Goal: Task Accomplishment & Management: Manage account settings

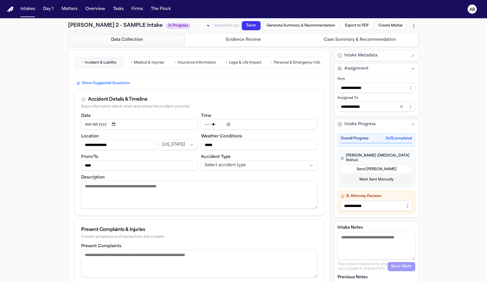
click at [233, 163] on html "**********" at bounding box center [243, 141] width 487 height 282
click at [120, 191] on textarea "Description" at bounding box center [199, 195] width 236 height 28
type textarea "*"
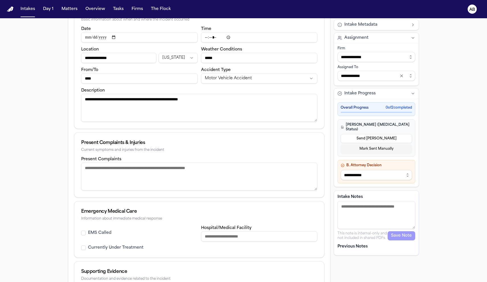
type textarea "**********"
click at [118, 173] on textarea "Present Complaints" at bounding box center [199, 176] width 236 height 28
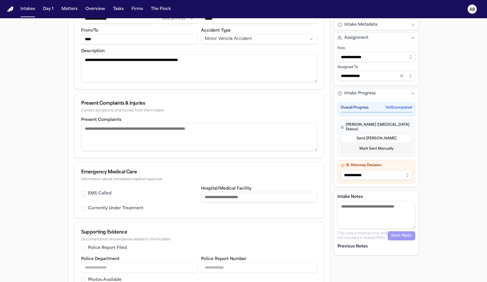
scroll to position [163, 0]
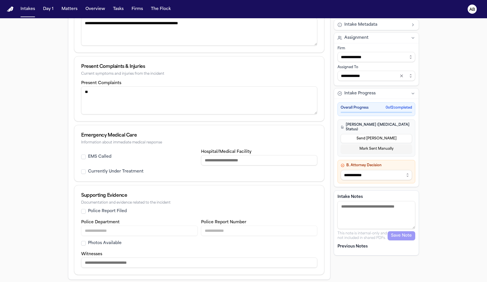
type textarea "*"
type textarea "**********"
click at [83, 159] on button "EMS Called" at bounding box center [83, 156] width 5 height 5
click at [83, 212] on button "Police Report Filed" at bounding box center [83, 211] width 5 height 5
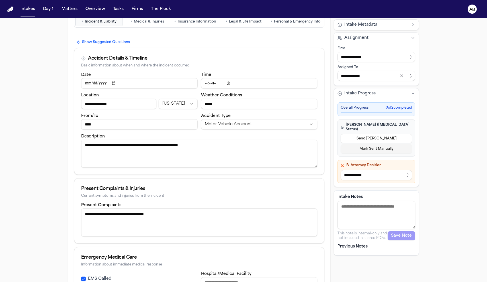
scroll to position [120, 0]
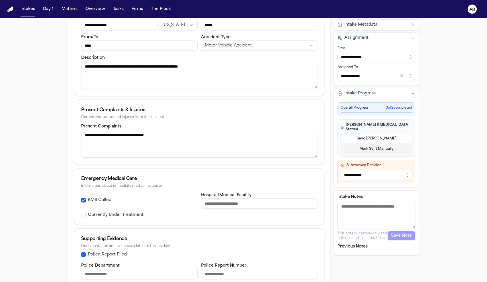
click at [368, 208] on textarea "Intake Notes" at bounding box center [376, 215] width 78 height 28
type textarea "**********"
click at [394, 231] on button "Save Note" at bounding box center [402, 235] width 28 height 9
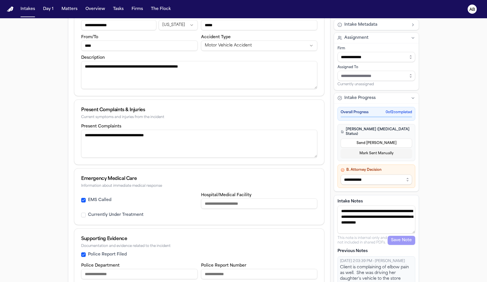
scroll to position [4, 0]
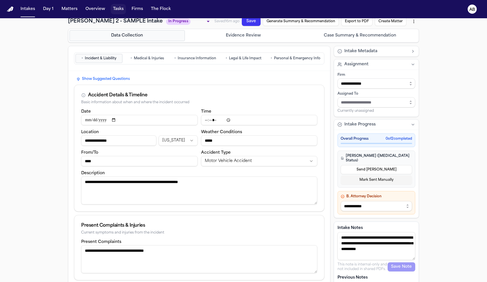
click at [112, 8] on button "Tasks" at bounding box center [118, 9] width 15 height 10
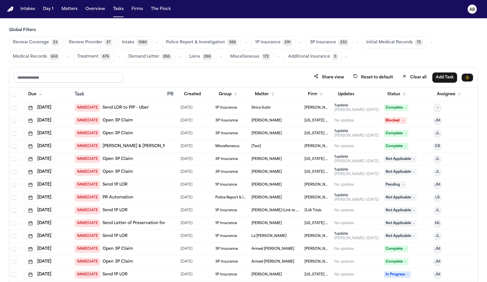
click at [204, 42] on span "Police Report & Investigation" at bounding box center [195, 43] width 59 height 6
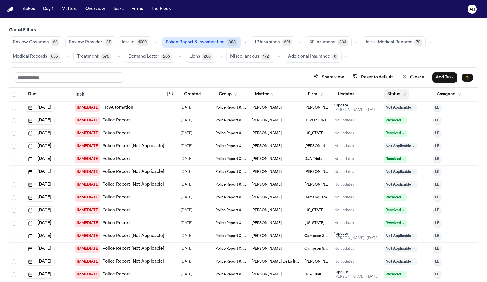
click at [403, 94] on button "Status" at bounding box center [396, 94] width 25 height 10
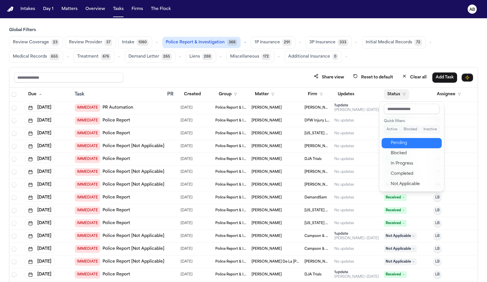
click at [406, 142] on div "Pending" at bounding box center [415, 143] width 48 height 7
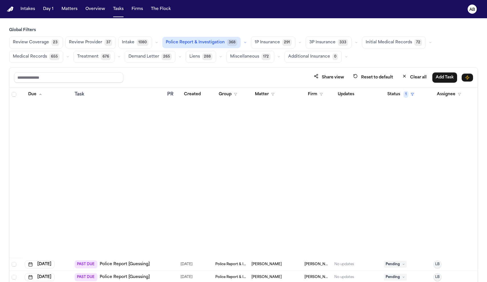
scroll to position [2490, 0]
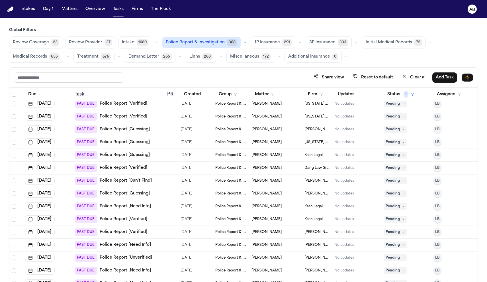
click at [129, 140] on link "Police Report [Guessing]" at bounding box center [125, 142] width 50 height 6
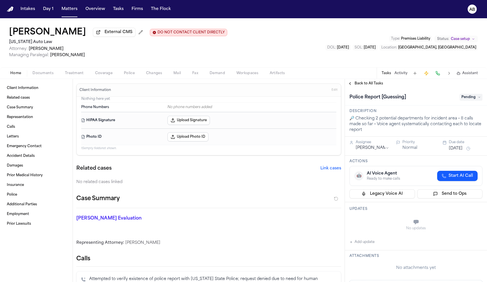
click at [137, 74] on button "Police" at bounding box center [129, 73] width 22 height 7
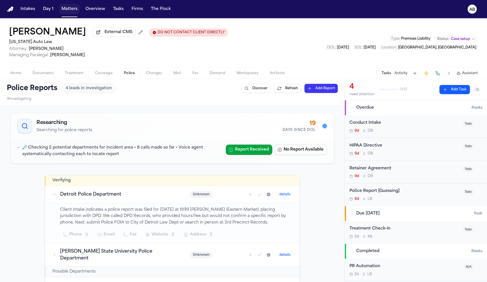
click at [74, 11] on button "Matters" at bounding box center [69, 9] width 21 height 10
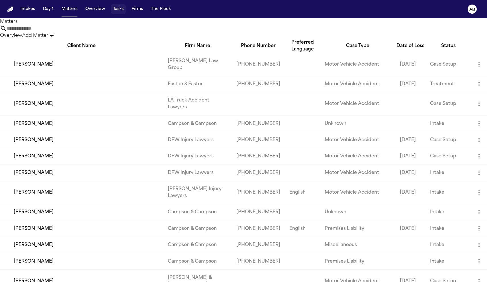
click at [117, 10] on button "Tasks" at bounding box center [118, 9] width 15 height 10
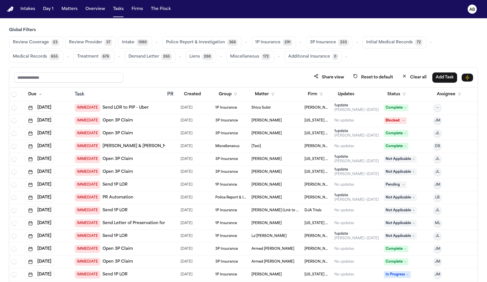
click at [190, 40] on span "Police Report & Investigation" at bounding box center [195, 43] width 59 height 6
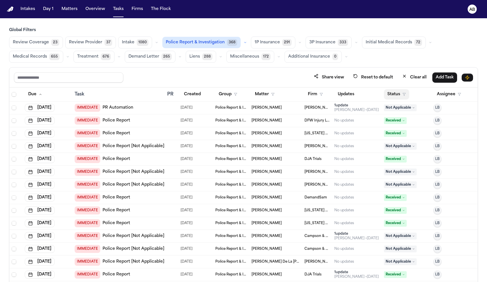
click at [404, 95] on button "Status" at bounding box center [396, 94] width 25 height 10
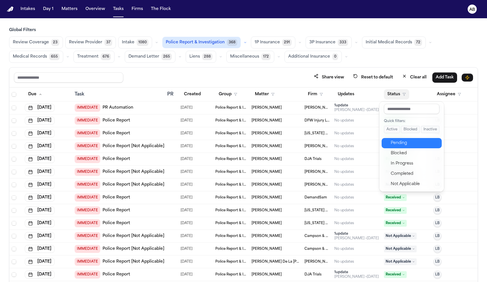
click at [400, 140] on div "Pending" at bounding box center [415, 143] width 48 height 7
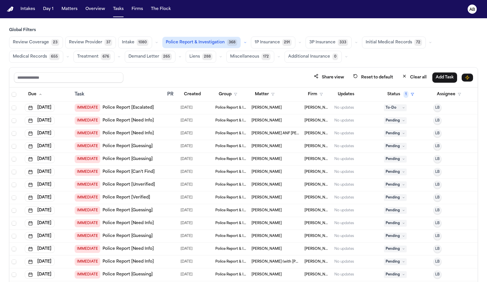
click at [118, 109] on link "Police Report [Escalated]" at bounding box center [128, 108] width 51 height 6
click at [25, 43] on span "Review Coverage" at bounding box center [31, 43] width 36 height 6
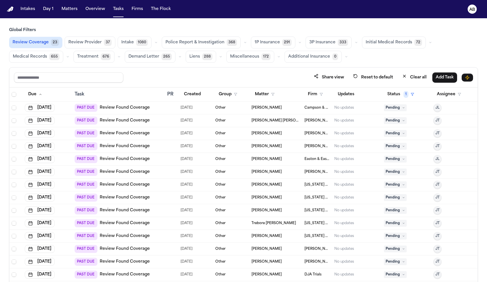
click at [120, 107] on link "Review Found Coverage" at bounding box center [125, 108] width 50 height 6
click at [115, 122] on link "Review Found Coverage" at bounding box center [125, 121] width 50 height 6
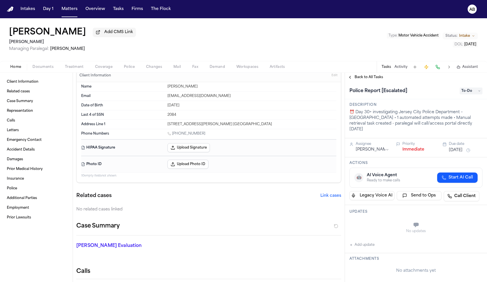
scroll to position [16, 0]
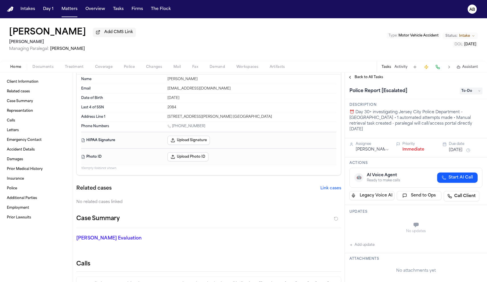
click at [124, 69] on span "Police" at bounding box center [129, 67] width 11 height 5
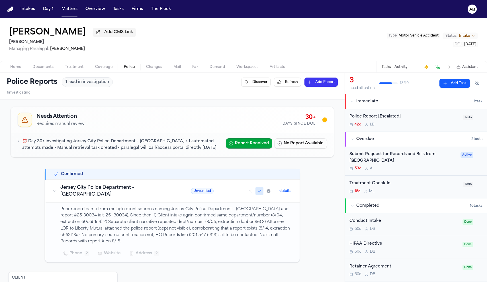
click at [47, 69] on span "Documents" at bounding box center [42, 67] width 21 height 5
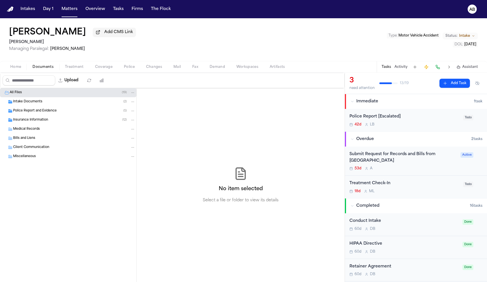
click at [36, 110] on span "Police Report and Evidence" at bounding box center [35, 111] width 44 height 5
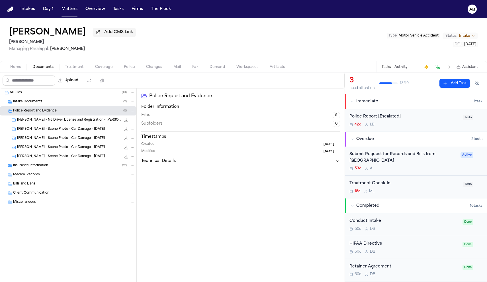
click at [40, 122] on span "D. Pierce - NJ Driver License and Registration - Nelson Martinez - 2.3.25, 5.26" at bounding box center [69, 120] width 104 height 5
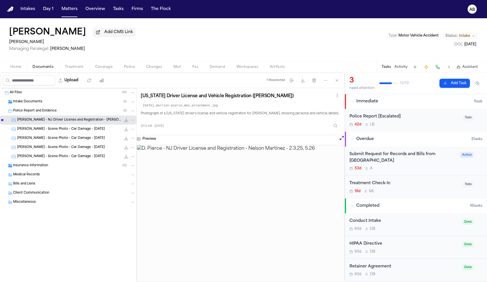
click at [40, 130] on span "D. Pierce - Scene Photo - Car Damage - 7.9.25" at bounding box center [61, 129] width 88 height 5
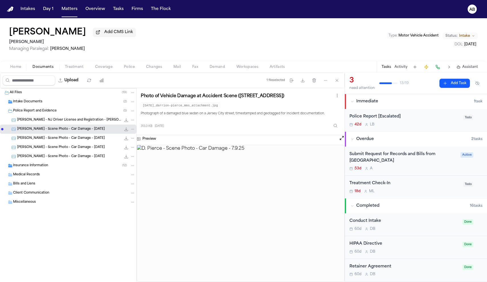
click at [40, 139] on span "D. Pierce - Scene Photo - Car Damage - 7.9.25" at bounding box center [61, 138] width 88 height 5
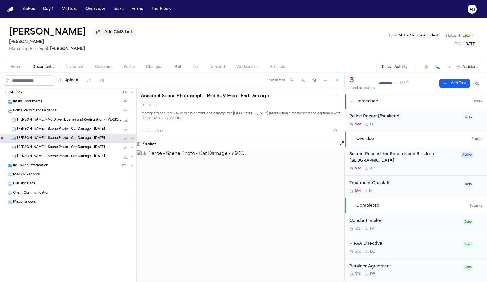
click at [126, 70] on span "button" at bounding box center [129, 70] width 18 height 1
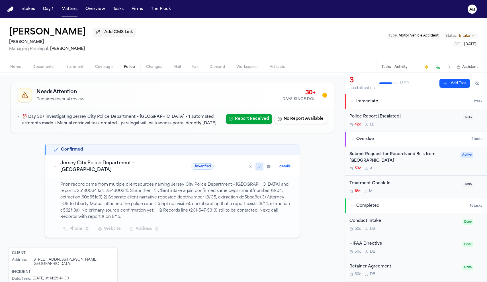
scroll to position [75, 0]
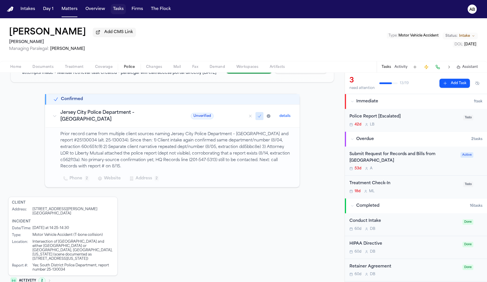
click at [112, 8] on button "Tasks" at bounding box center [118, 9] width 15 height 10
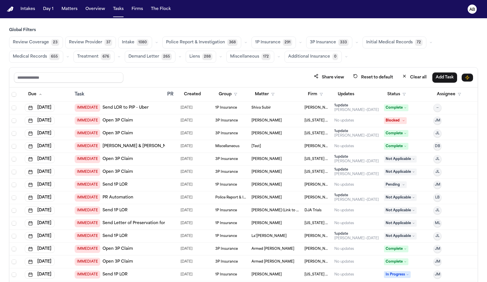
click at [90, 58] on span "Treatment" at bounding box center [87, 57] width 21 height 6
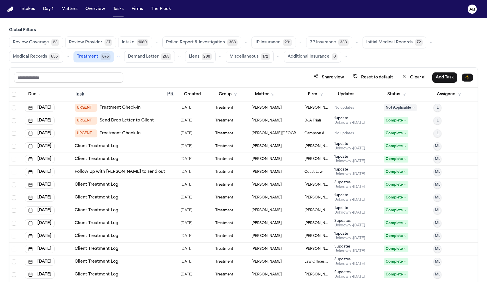
click at [210, 42] on span "Police Report & Investigation" at bounding box center [195, 43] width 59 height 6
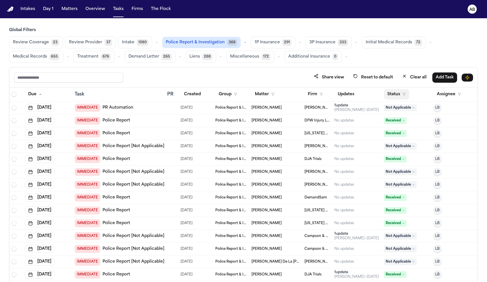
click at [399, 95] on button "Status" at bounding box center [396, 94] width 25 height 10
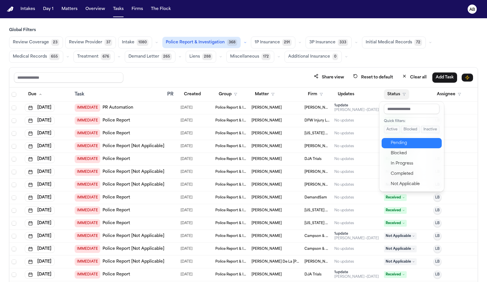
click at [396, 143] on div "Pending" at bounding box center [415, 143] width 48 height 7
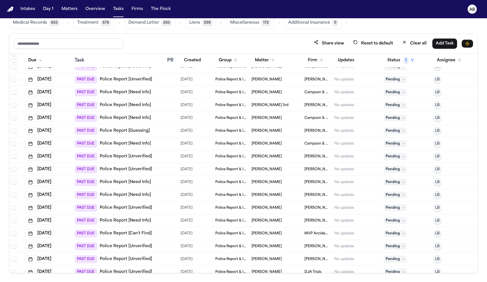
scroll to position [2679, 0]
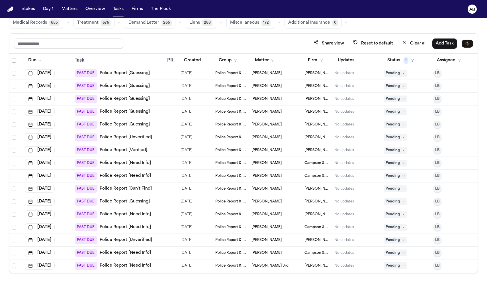
click at [120, 150] on link "Police Report [Verified]" at bounding box center [124, 150] width 48 height 6
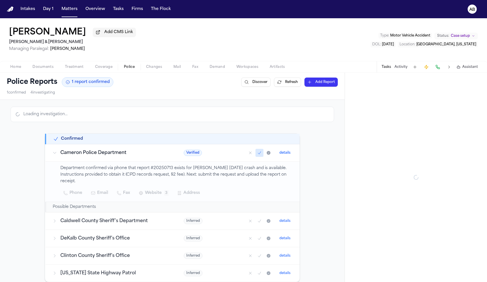
click at [130, 66] on span "Police" at bounding box center [129, 67] width 11 height 5
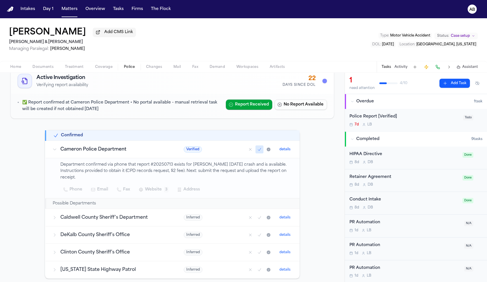
scroll to position [58, 0]
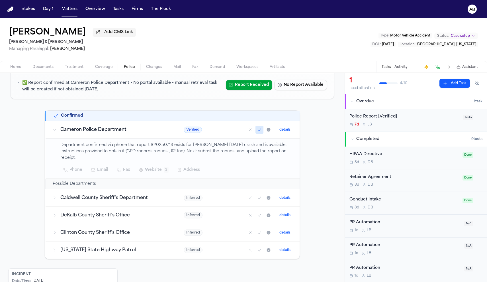
click at [47, 67] on span "Documents" at bounding box center [42, 67] width 21 height 5
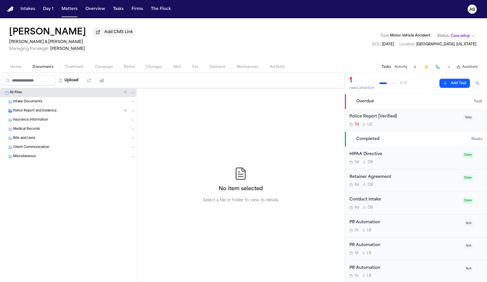
click at [44, 113] on span "Police Report and Evidence" at bounding box center [35, 111] width 44 height 5
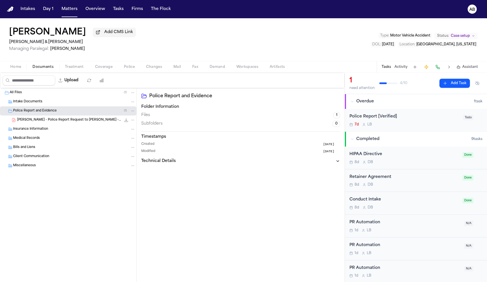
click at [54, 121] on span "B. Orr - Police Report Request to Cameron PD - 9.25.25" at bounding box center [69, 120] width 104 height 5
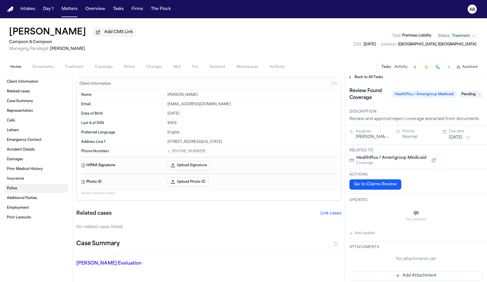
click at [12, 190] on span "Police" at bounding box center [12, 188] width 10 height 5
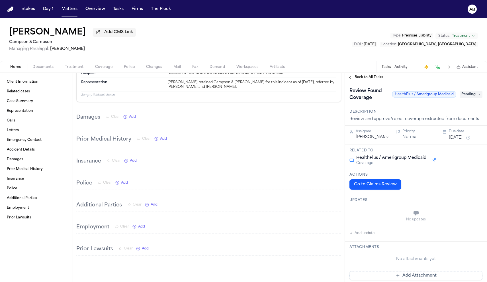
scroll to position [1032, 0]
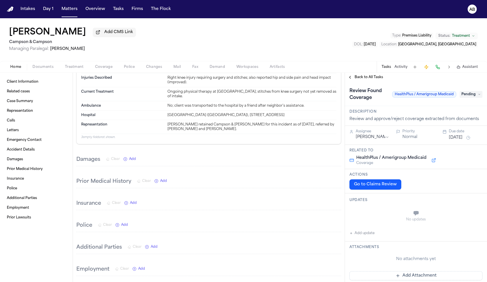
click at [130, 69] on span "Police" at bounding box center [129, 67] width 11 height 5
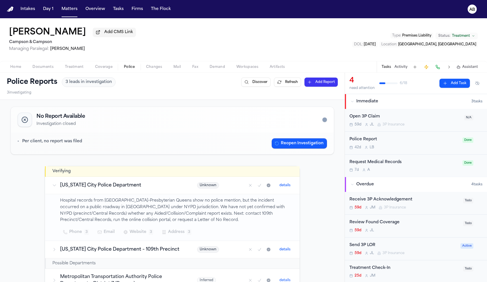
click at [48, 69] on span "Documents" at bounding box center [42, 67] width 21 height 5
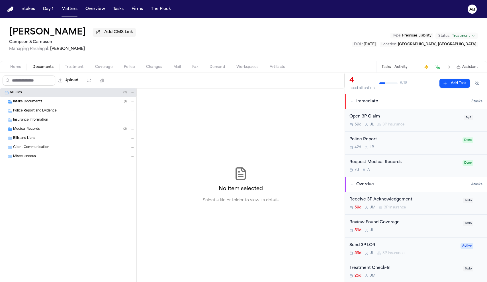
click at [36, 113] on span "Police Report and Evidence" at bounding box center [35, 111] width 44 height 5
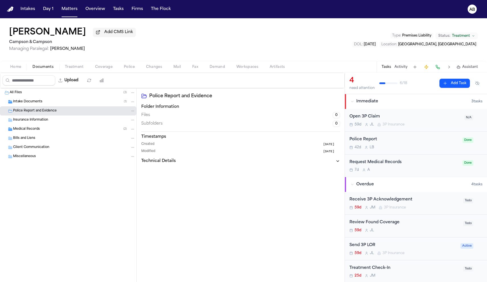
click at [137, 69] on button "Police" at bounding box center [129, 67] width 22 height 7
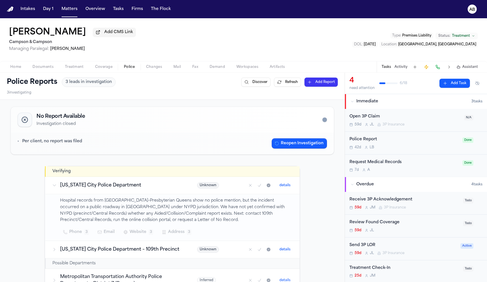
scroll to position [90, 0]
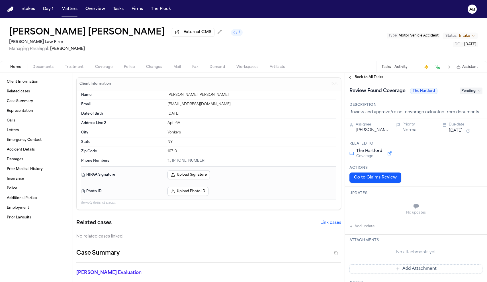
click at [126, 67] on span "Police" at bounding box center [129, 67] width 11 height 5
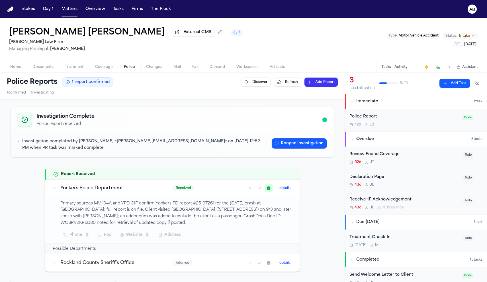
click at [50, 68] on span "Documents" at bounding box center [42, 67] width 21 height 5
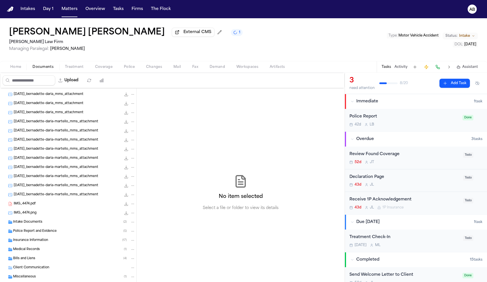
scroll to position [194, 0]
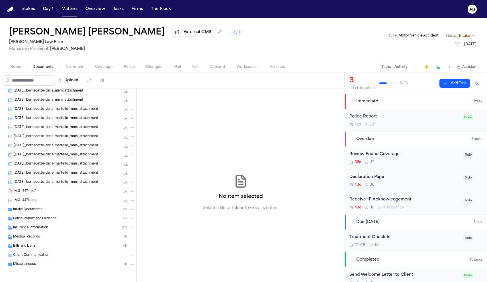
click at [24, 217] on span "Police Report and Evidence" at bounding box center [35, 218] width 44 height 5
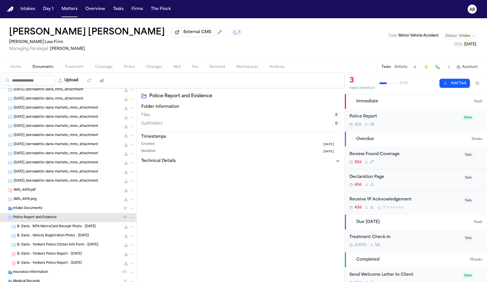
click at [36, 256] on span "B. Daria - Yonkers Police Report - [DATE]" at bounding box center [49, 253] width 65 height 5
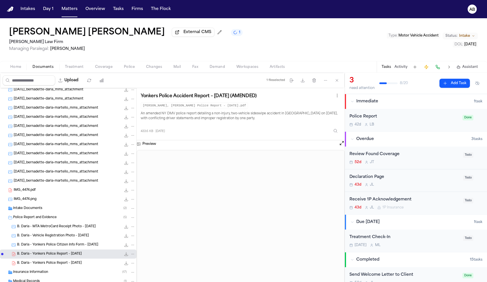
click at [131, 71] on div "Home Documents Treatment Coverage Police Changes Mail Fax Demand Workspaces Art…" at bounding box center [243, 66] width 487 height 11
click at [391, 122] on div "Police Report 42d L B" at bounding box center [404, 119] width 110 height 13
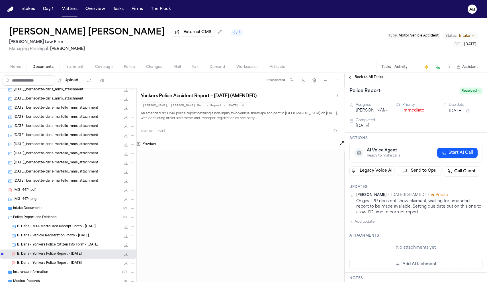
click at [410, 113] on button "Immediate" at bounding box center [413, 111] width 22 height 6
click at [407, 113] on button "Normal" at bounding box center [409, 111] width 15 height 6
click at [403, 112] on button "Urgent" at bounding box center [409, 111] width 14 height 6
click at [405, 112] on button "Immediate" at bounding box center [413, 111] width 22 height 6
click at [57, 263] on span "B. Daria - Yonkers Police Report - 8.7.25" at bounding box center [49, 263] width 65 height 5
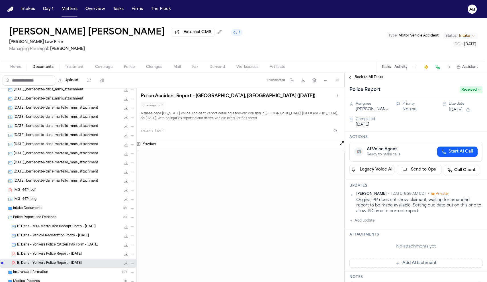
scroll to position [7, 0]
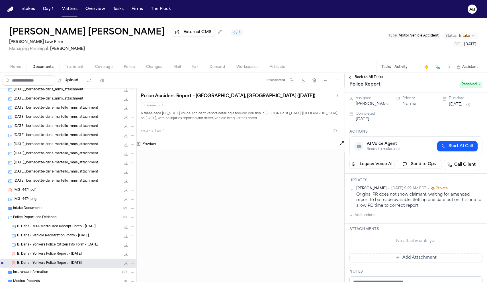
click at [459, 107] on button "Aug 22, 2025" at bounding box center [456, 105] width 14 height 6
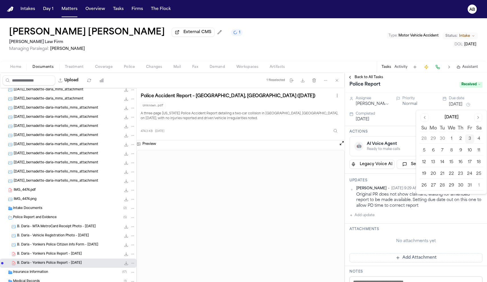
click at [433, 150] on button "6" at bounding box center [433, 150] width 9 height 9
click at [400, 84] on div "Police Report" at bounding box center [402, 84] width 107 height 9
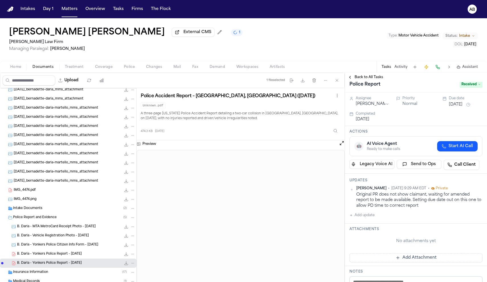
click at [363, 79] on span "Back to All Tasks" at bounding box center [369, 77] width 28 height 5
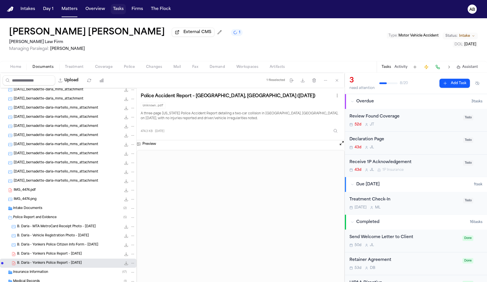
click at [116, 8] on button "Tasks" at bounding box center [118, 9] width 15 height 10
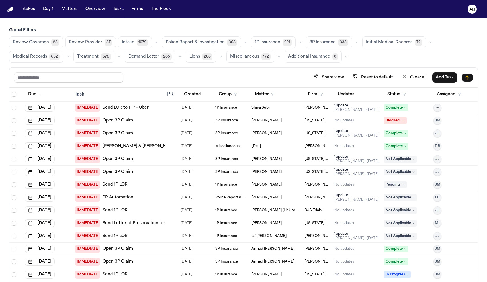
click at [77, 43] on span "Review Provider" at bounding box center [85, 43] width 33 height 6
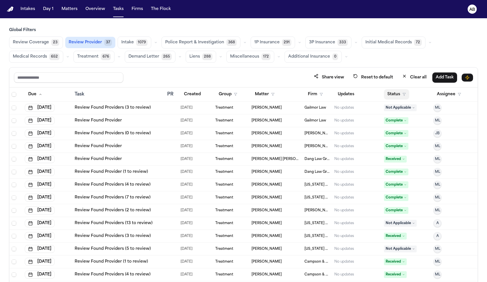
click at [387, 93] on button "Status" at bounding box center [396, 94] width 25 height 10
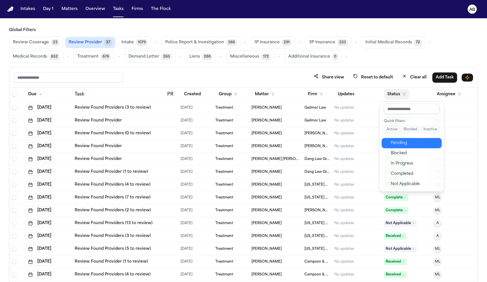
click at [399, 147] on button "Pending" at bounding box center [412, 143] width 60 height 10
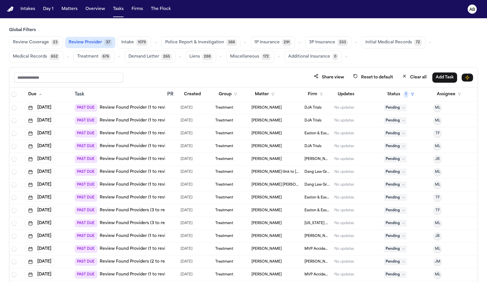
click at [130, 136] on link "Review Found Provider (1 to review)" at bounding box center [136, 133] width 73 height 6
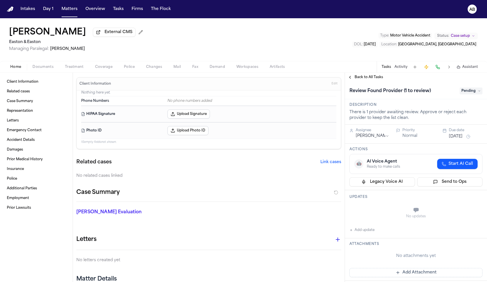
click at [80, 69] on span "Treatment" at bounding box center [74, 67] width 19 height 5
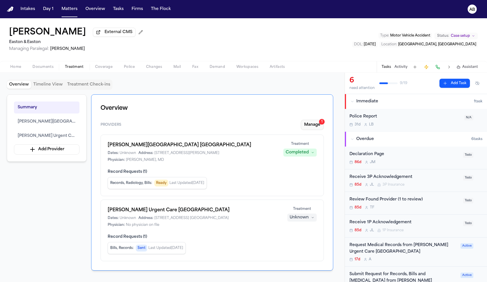
click at [320, 130] on button "Manage 1" at bounding box center [312, 125] width 23 height 10
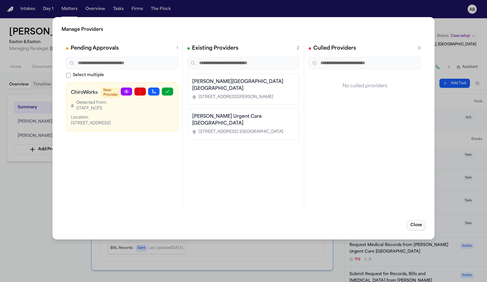
click at [414, 224] on button "Close" at bounding box center [416, 225] width 19 height 10
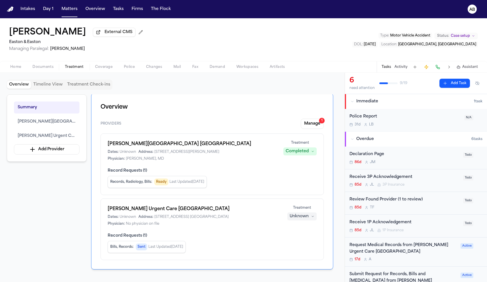
scroll to position [2, 0]
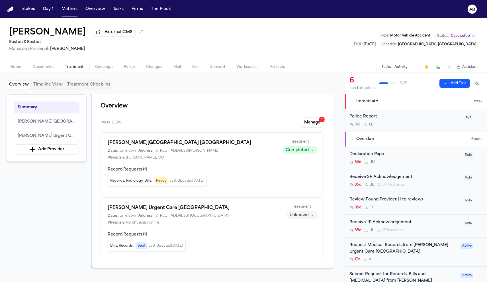
click at [54, 85] on button "Timeline View" at bounding box center [48, 85] width 34 height 8
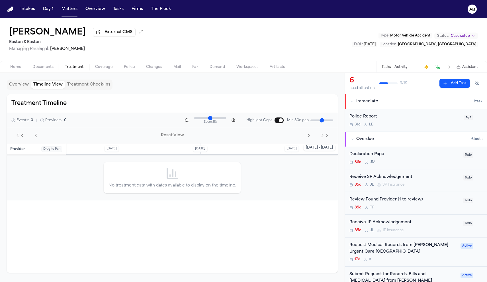
click at [80, 85] on button "Treatment Check-ins" at bounding box center [89, 85] width 48 height 8
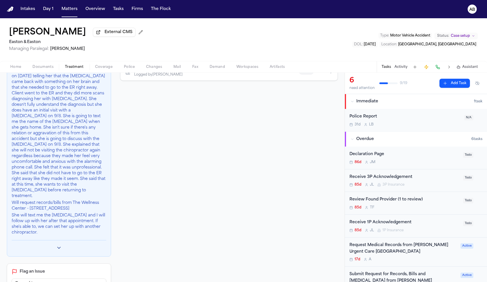
scroll to position [83, 0]
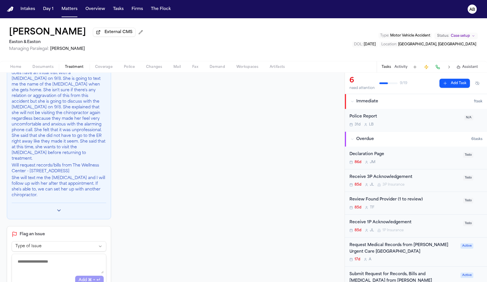
click at [59, 207] on icon "Toggle previous check-ins" at bounding box center [59, 210] width 6 height 6
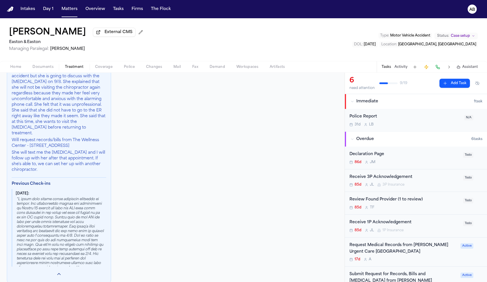
scroll to position [0, 0]
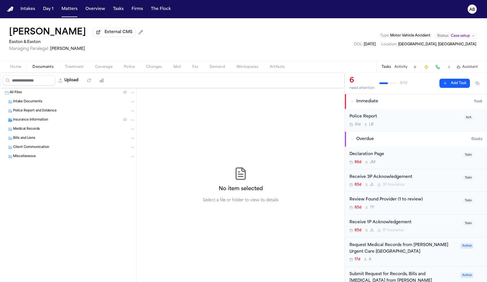
click at [40, 67] on span "Documents" at bounding box center [42, 67] width 21 height 5
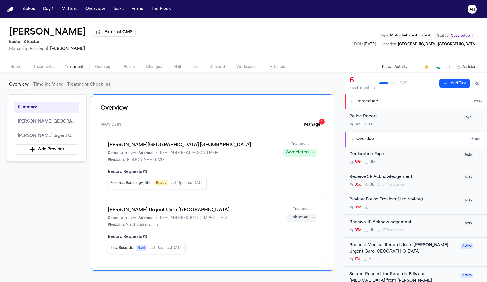
click at [82, 70] on span "button" at bounding box center [75, 70] width 26 height 1
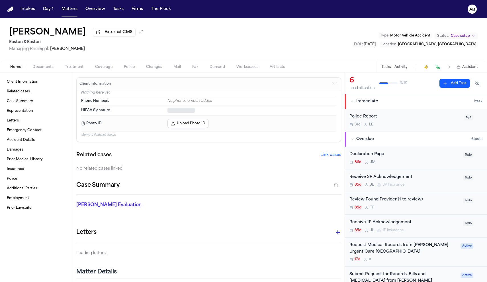
click at [21, 67] on span "Home" at bounding box center [15, 67] width 11 height 5
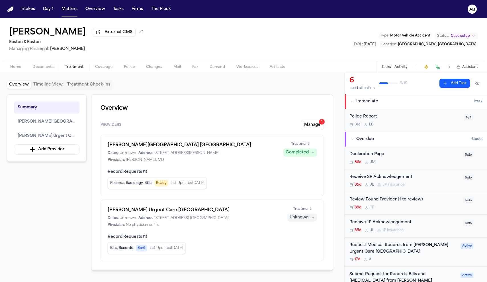
click at [73, 69] on span "Treatment" at bounding box center [74, 67] width 19 height 5
click at [308, 127] on button "Manage 1" at bounding box center [312, 125] width 23 height 10
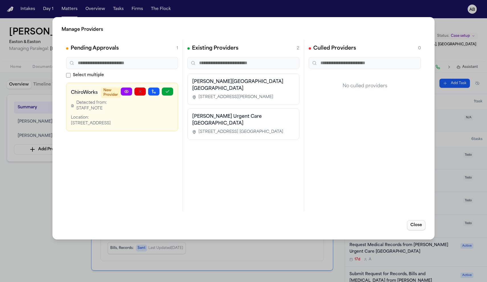
click at [414, 223] on button "Close" at bounding box center [416, 225] width 19 height 10
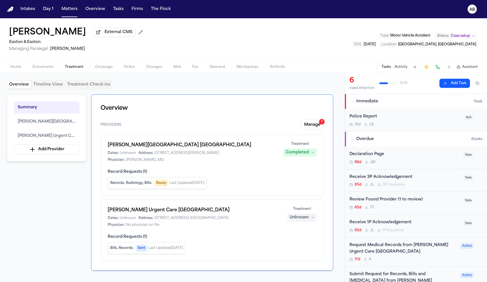
click at [51, 69] on span "Documents" at bounding box center [42, 67] width 21 height 5
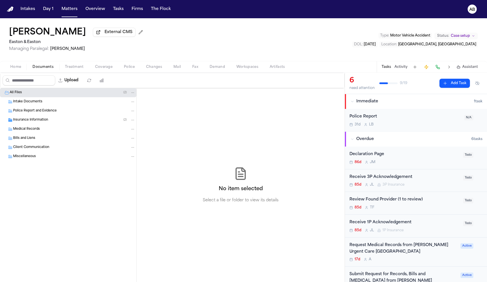
click at [32, 130] on span "Medical Records" at bounding box center [26, 129] width 27 height 5
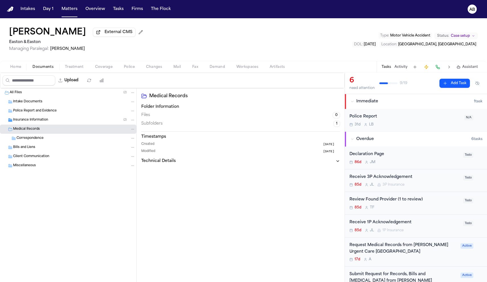
click at [32, 137] on span "Correspondence" at bounding box center [30, 138] width 27 height 5
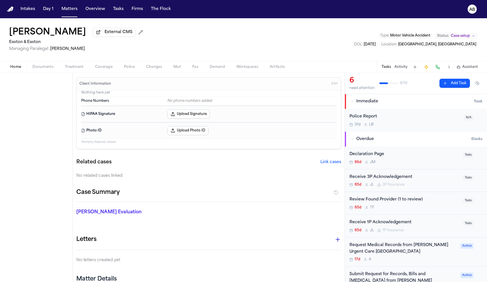
click at [19, 69] on span "Home" at bounding box center [15, 67] width 11 height 5
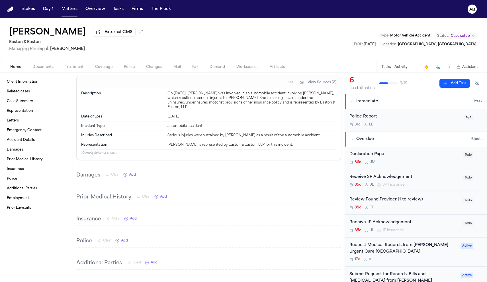
scroll to position [143, 0]
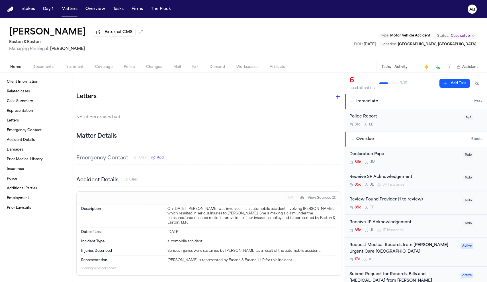
click at [52, 68] on span "Documents" at bounding box center [42, 67] width 21 height 5
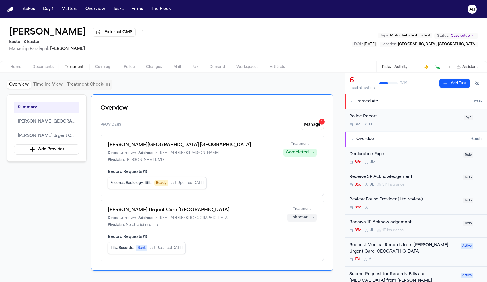
click at [74, 69] on span "Treatment" at bounding box center [74, 67] width 19 height 5
click at [53, 87] on button "Timeline View" at bounding box center [48, 85] width 34 height 8
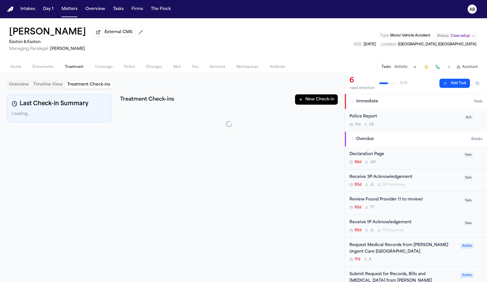
click at [75, 89] on button "Treatment Check-ins" at bounding box center [89, 85] width 48 height 8
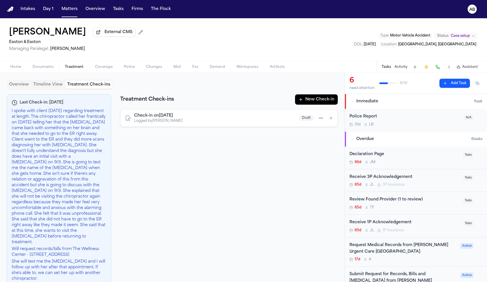
scroll to position [38, 0]
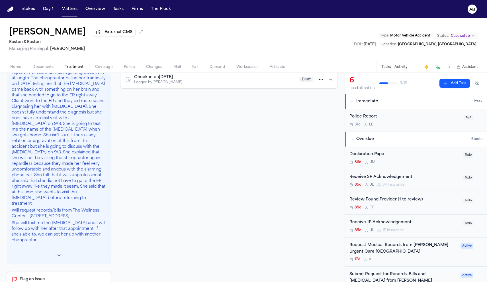
click at [59, 252] on icon "Toggle previous check-ins" at bounding box center [59, 255] width 6 height 6
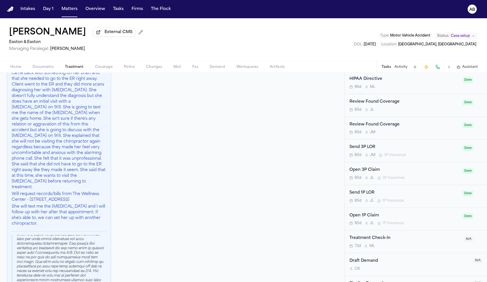
scroll to position [298, 0]
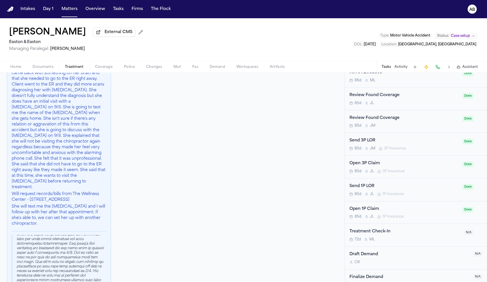
click at [402, 228] on div "Treatment Check-In 72d M L" at bounding box center [404, 234] width 111 height 13
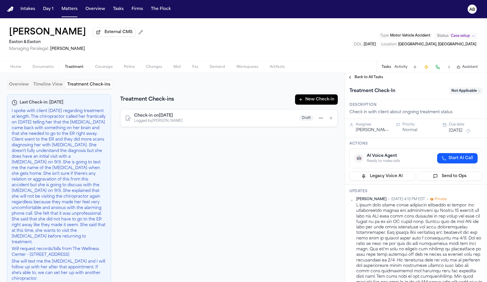
click at [24, 87] on button "Overview" at bounding box center [19, 85] width 24 height 8
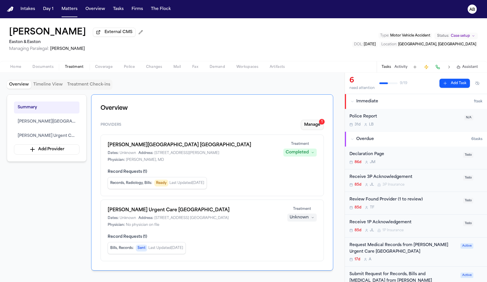
click at [311, 123] on button "Manage 1" at bounding box center [312, 125] width 23 height 10
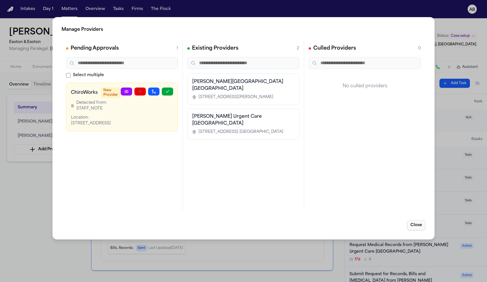
click at [414, 228] on button "Close" at bounding box center [416, 225] width 19 height 10
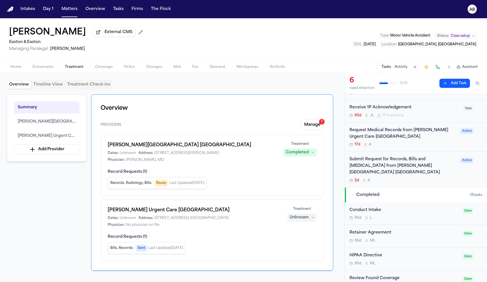
scroll to position [117, 0]
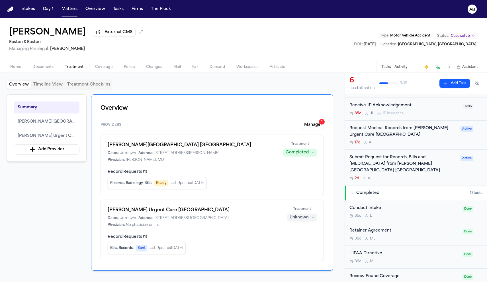
click at [48, 69] on span "Documents" at bounding box center [42, 67] width 21 height 5
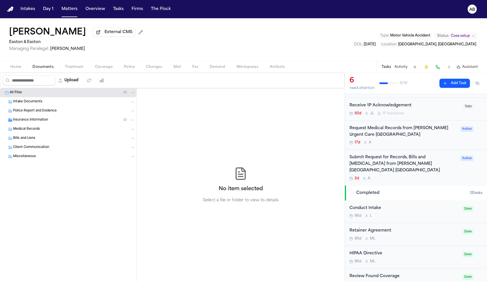
click at [38, 102] on span "Intake Documents" at bounding box center [27, 101] width 29 height 5
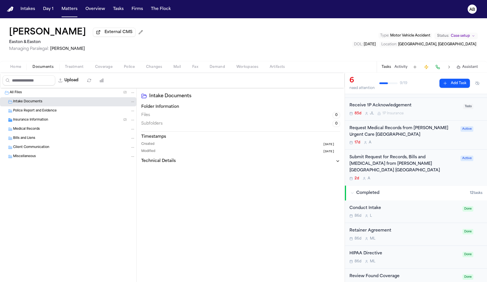
click at [33, 112] on span "Police Report and Evidence" at bounding box center [35, 111] width 44 height 5
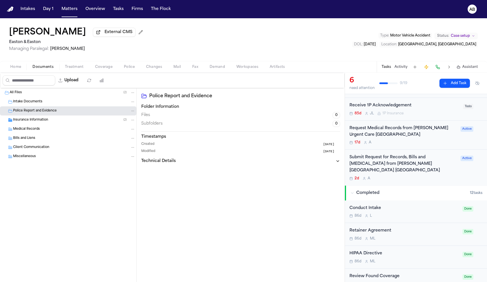
click at [32, 121] on span "Insurance Information" at bounding box center [30, 120] width 35 height 5
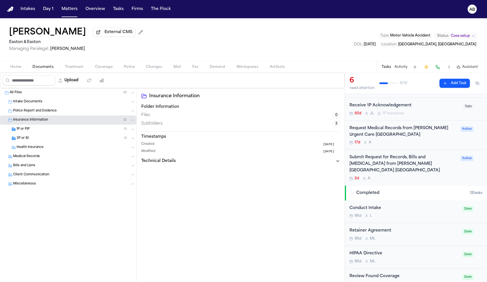
click at [32, 121] on span "Insurance Information" at bounding box center [30, 120] width 35 height 5
click at [29, 132] on span "Medical Records" at bounding box center [26, 129] width 27 height 5
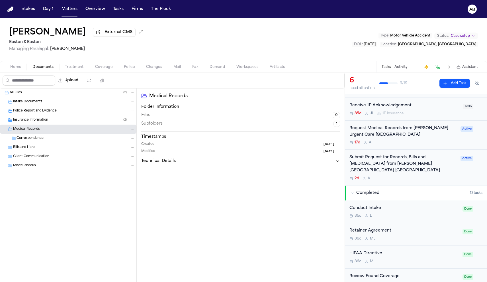
click at [29, 132] on span "Medical Records" at bounding box center [26, 129] width 27 height 5
